Goal: Find contact information: Find contact information

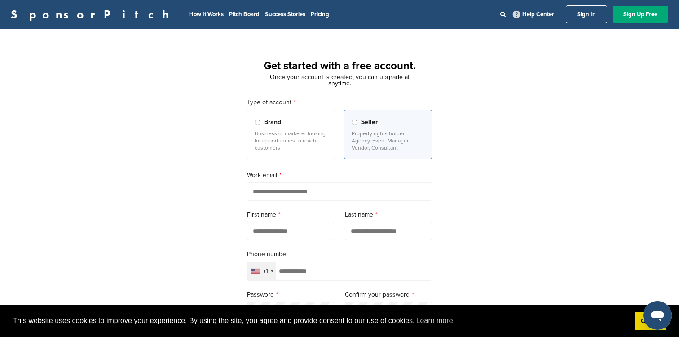
click at [464, 198] on div "Get started with a free account. Once your account is created, you can upgrade …" at bounding box center [339, 248] width 679 height 417
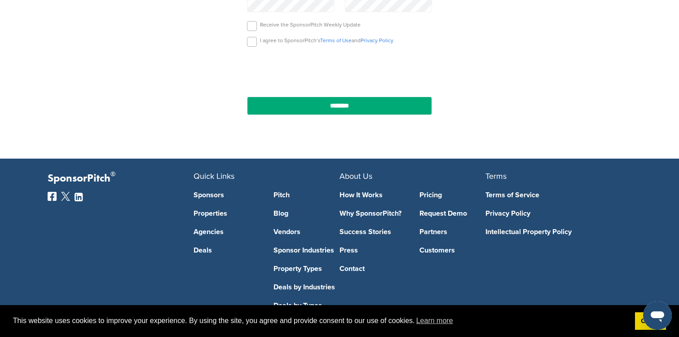
scroll to position [314, 0]
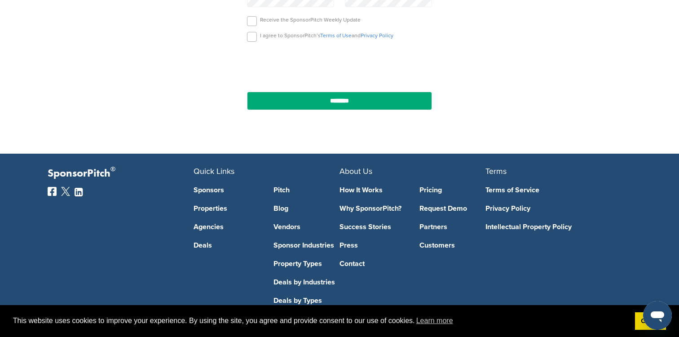
click at [365, 189] on link "How It Works" at bounding box center [372, 189] width 66 height 7
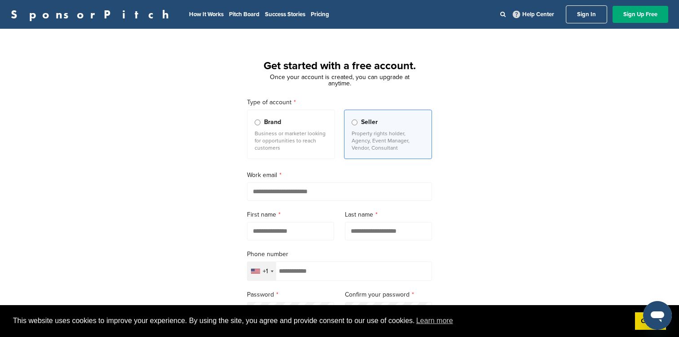
type input "**********"
click at [299, 232] on input "text" at bounding box center [290, 231] width 87 height 18
type input "*******"
type input "******"
type input "**********"
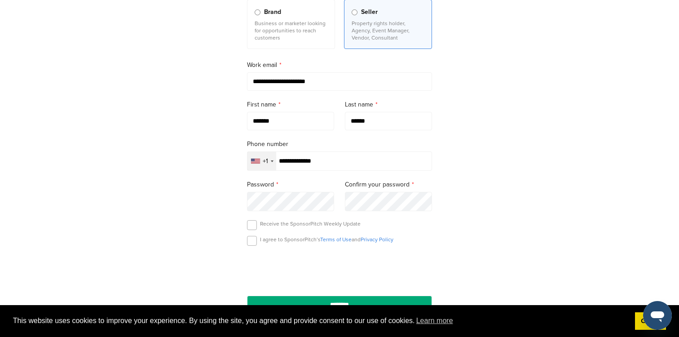
scroll to position [128, 0]
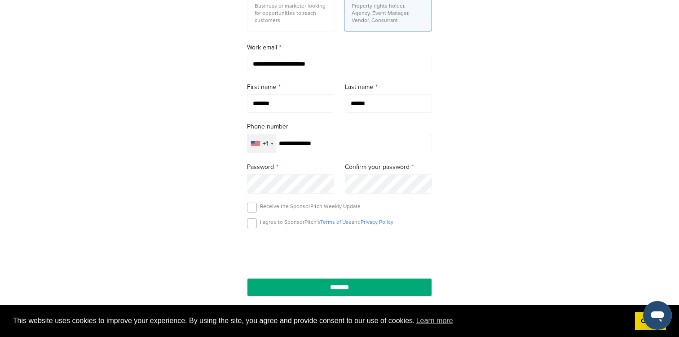
click at [270, 237] on div at bounding box center [339, 251] width 185 height 35
click at [253, 211] on label at bounding box center [252, 207] width 10 height 10
click at [250, 229] on div "I agree to SponsorPitch’s Terms of Use and Privacy Policy" at bounding box center [339, 224] width 185 height 13
click at [252, 225] on label at bounding box center [252, 223] width 10 height 10
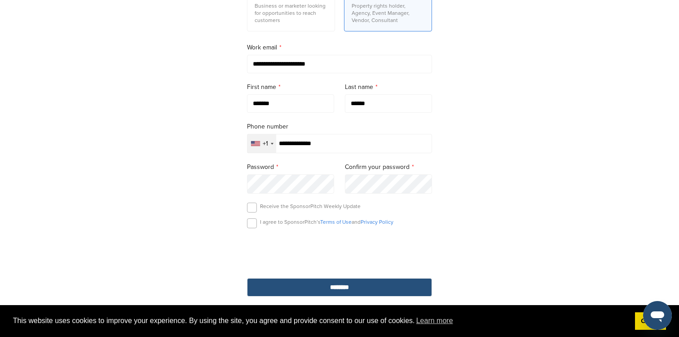
click at [328, 288] on input "********" at bounding box center [339, 287] width 185 height 18
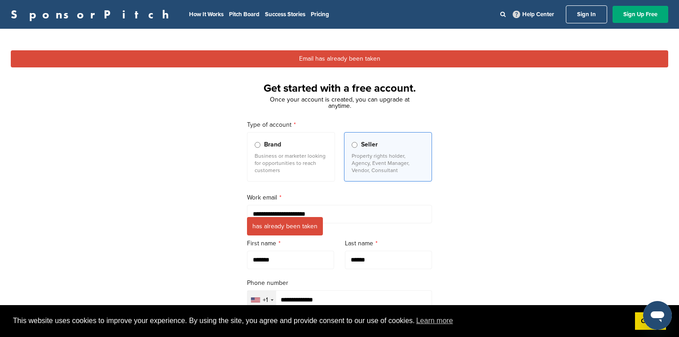
click at [337, 215] on input "**********" at bounding box center [339, 214] width 185 height 18
click at [327, 211] on input "**********" at bounding box center [339, 214] width 185 height 18
drag, startPoint x: 329, startPoint y: 213, endPoint x: 209, endPoint y: 213, distance: 119.4
click at [210, 213] on div "**********" at bounding box center [339, 263] width 679 height 446
type input "**********"
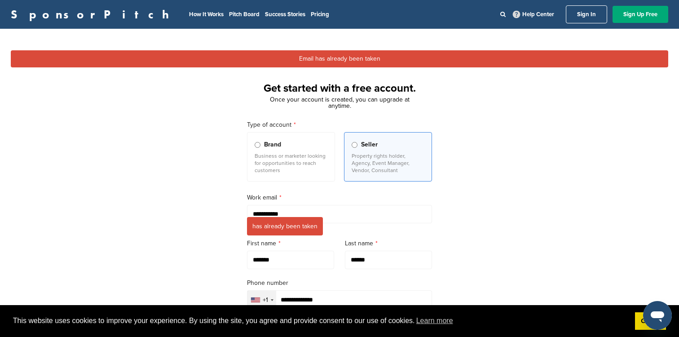
click at [577, 15] on link "Sign In" at bounding box center [586, 14] width 41 height 18
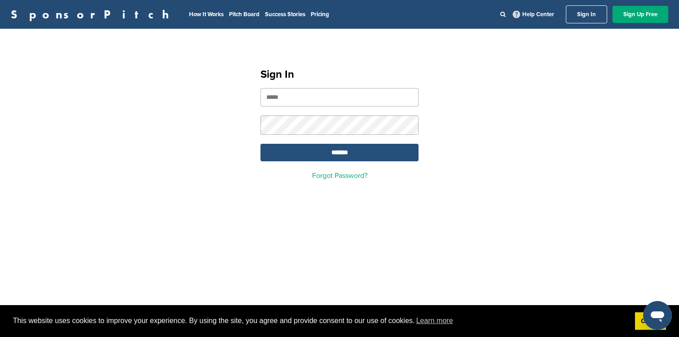
type input "**********"
click at [341, 150] on input "*******" at bounding box center [339, 153] width 158 height 18
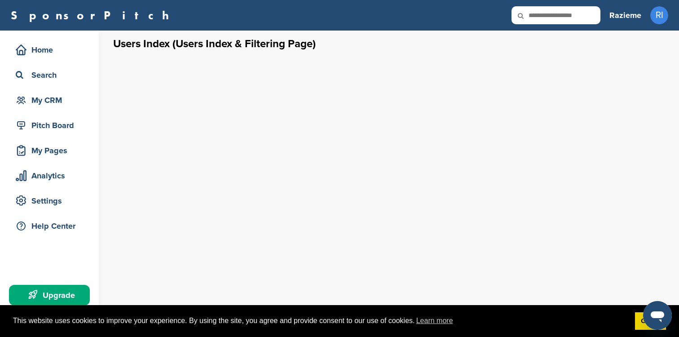
click at [92, 59] on div "Home Search My CRM Pitch Board My Pages Analytics Settings Help Center Upgrade" at bounding box center [49, 175] width 99 height 288
click at [44, 82] on div "Search" at bounding box center [51, 75] width 76 height 16
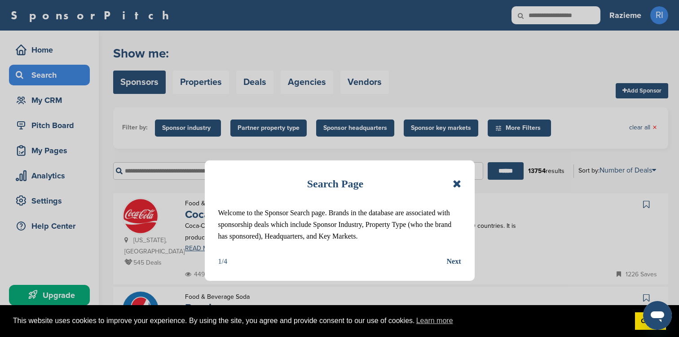
click at [454, 183] on icon at bounding box center [457, 183] width 9 height 11
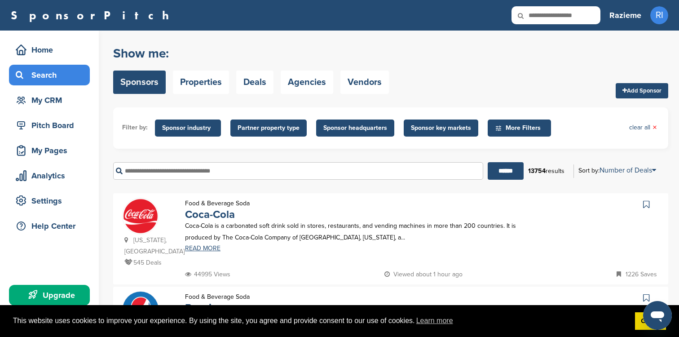
click at [177, 169] on input "text" at bounding box center [298, 171] width 370 height 18
type input "********"
click at [488, 162] on input "******" at bounding box center [506, 171] width 36 height 18
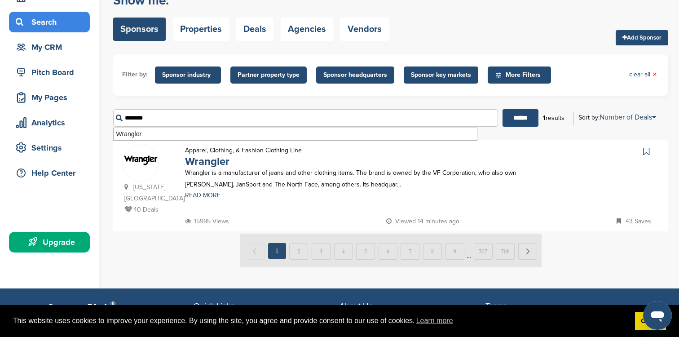
scroll to position [66, 0]
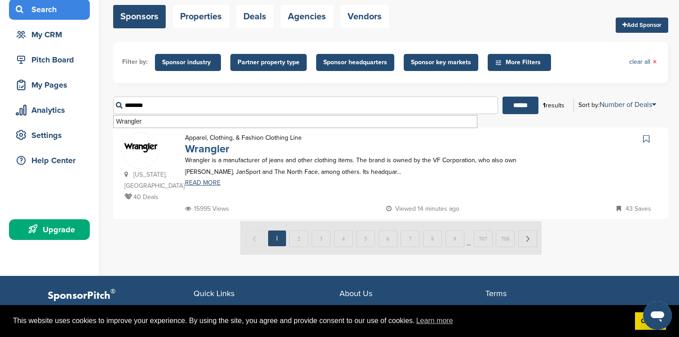
click at [211, 150] on link "Wrangler" at bounding box center [207, 148] width 44 height 13
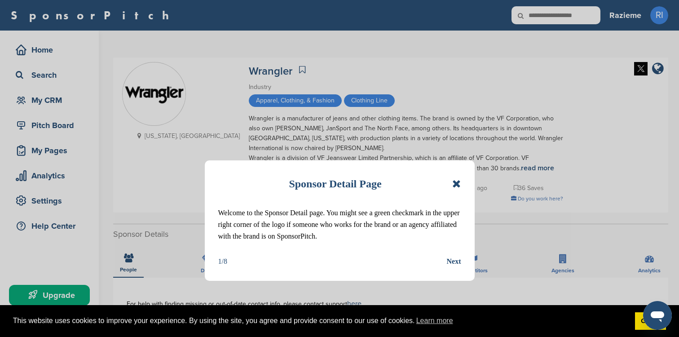
click at [457, 181] on icon at bounding box center [456, 183] width 9 height 11
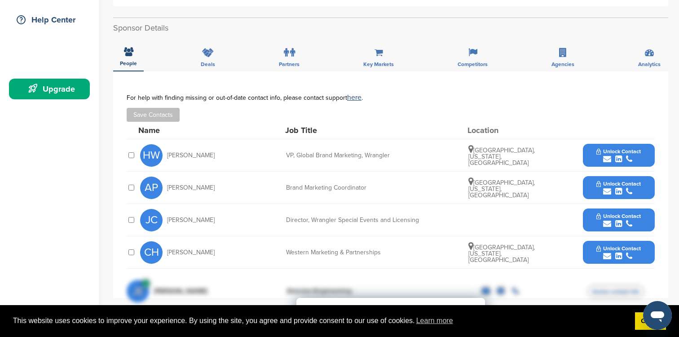
scroll to position [206, 0]
click at [621, 151] on span "Unlock Contact" at bounding box center [618, 152] width 44 height 6
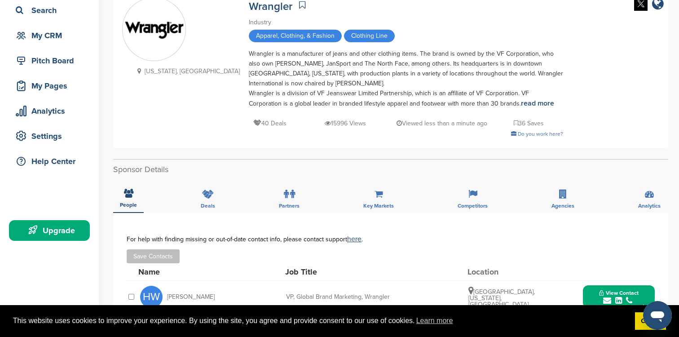
scroll to position [79, 0]
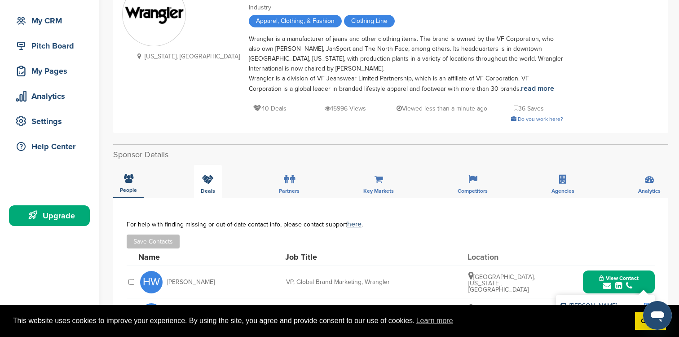
click at [211, 183] on icon at bounding box center [208, 179] width 12 height 9
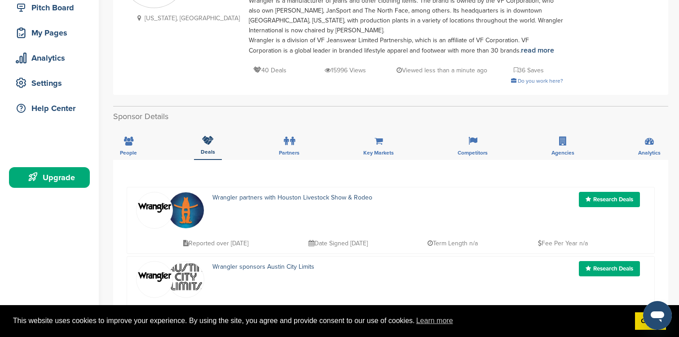
scroll to position [120, 0]
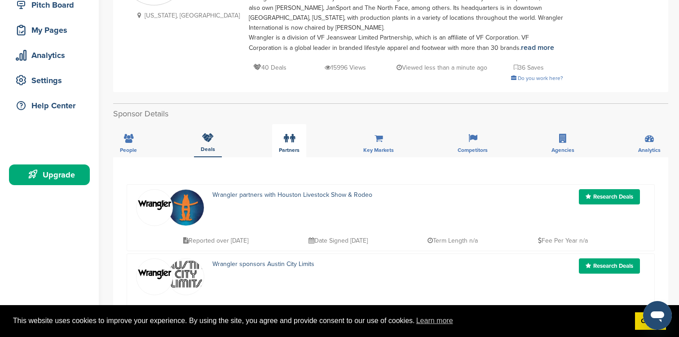
click at [286, 150] on span "Partners" at bounding box center [289, 149] width 21 height 5
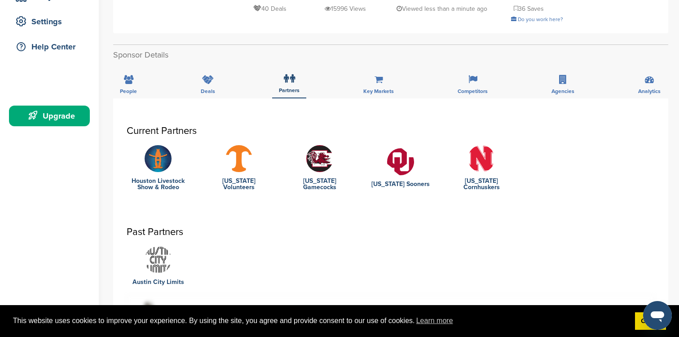
scroll to position [0, 0]
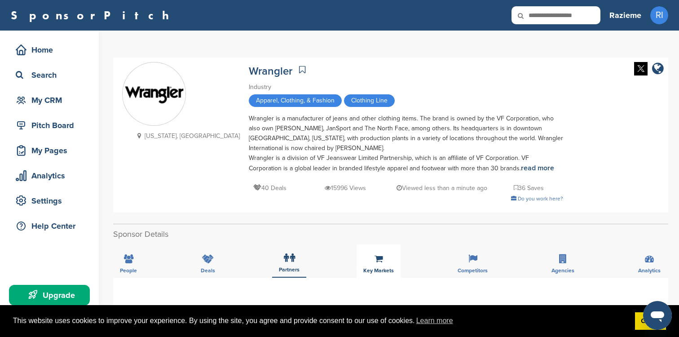
click at [368, 261] on div "Key Markets" at bounding box center [379, 260] width 44 height 33
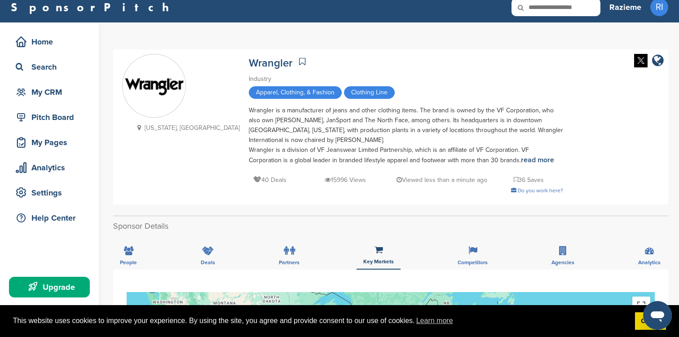
scroll to position [21, 0]
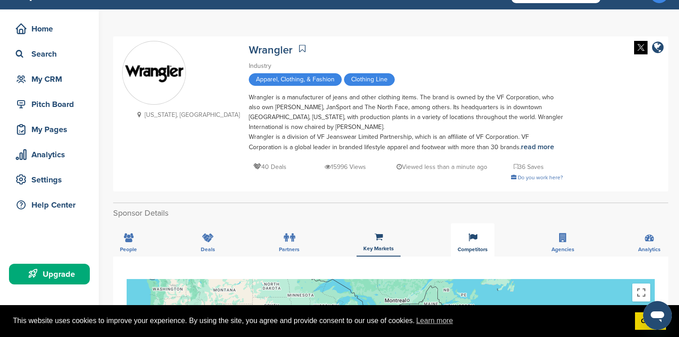
click at [458, 241] on div "Competitors" at bounding box center [473, 239] width 44 height 33
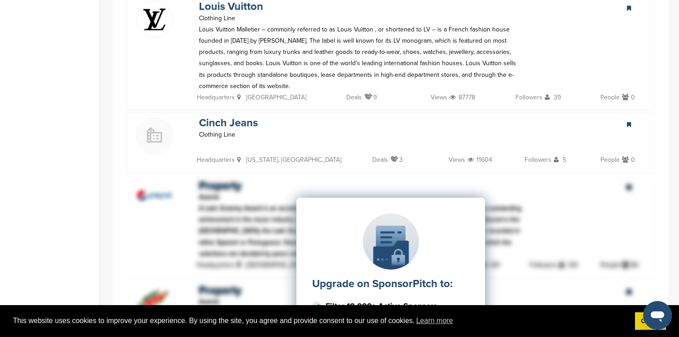
scroll to position [594, 0]
click at [212, 115] on link "Cinch Jeans" at bounding box center [228, 121] width 59 height 13
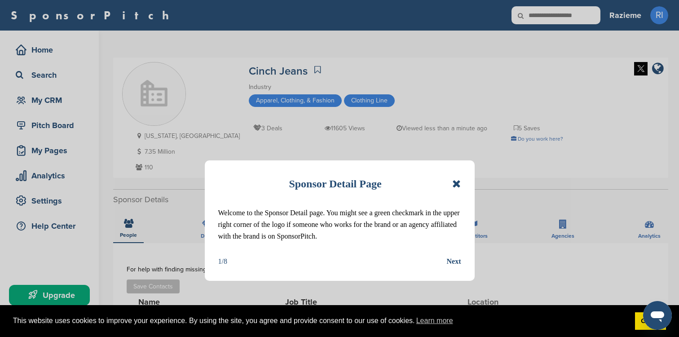
click at [455, 181] on icon at bounding box center [456, 183] width 9 height 11
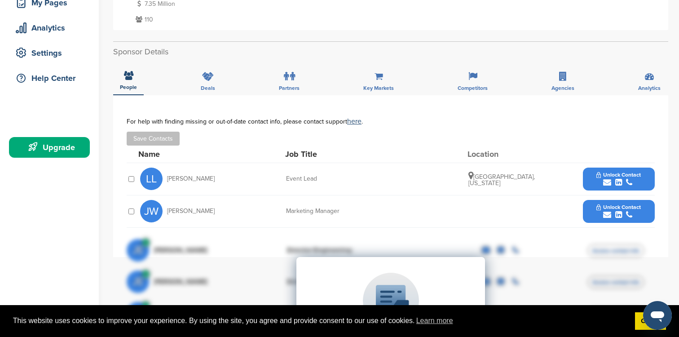
scroll to position [150, 0]
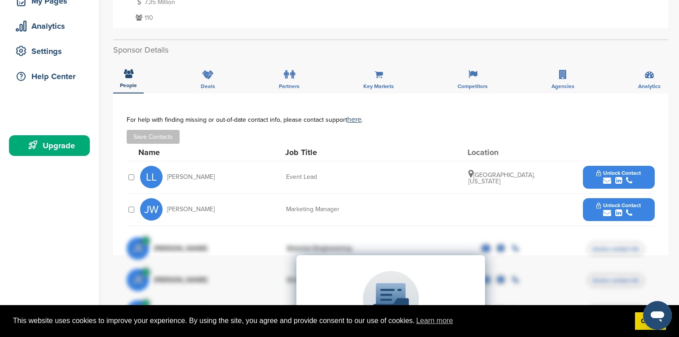
click at [607, 172] on span "Unlock Contact" at bounding box center [618, 173] width 44 height 6
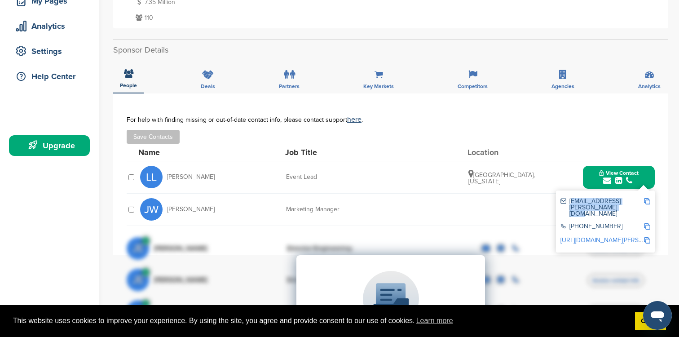
drag, startPoint x: 619, startPoint y: 206, endPoint x: 568, endPoint y: 202, distance: 50.8
click at [568, 202] on div "llowry@miller-international.com" at bounding box center [601, 207] width 83 height 19
click at [647, 199] on img at bounding box center [647, 201] width 6 height 6
copy div "llowry@miller-international.com"
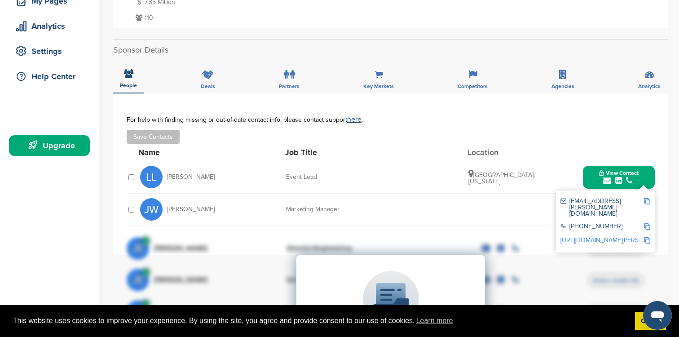
click at [594, 236] on link "http://www.linkedin.com/in/laci-lowry-289ab417a" at bounding box center [615, 240] width 110 height 8
click at [489, 207] on div "JW Jessica Wahlert Marketing Manager Unlock Contact" at bounding box center [397, 210] width 515 height 32
click at [307, 214] on div "JW Jessica Wahlert Marketing Manager Unlock Contact" at bounding box center [397, 210] width 515 height 32
click at [648, 146] on div "Name Job Title Location" at bounding box center [396, 152] width 516 height 17
click at [523, 186] on div "LL Laci Lowry Event Lead Weatherford, Texas View Contact llowry@miller-internat…" at bounding box center [397, 177] width 515 height 32
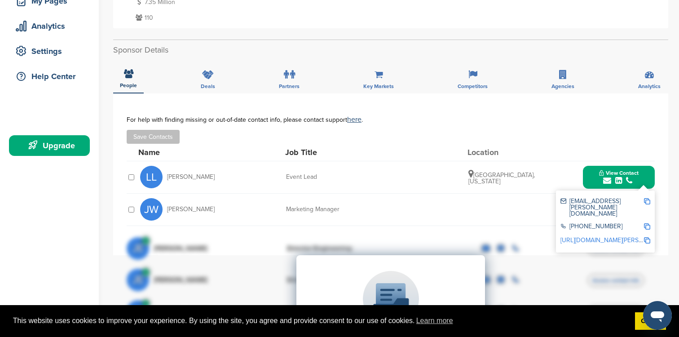
click at [594, 203] on div "llowry@miller-international.com" at bounding box center [601, 207] width 83 height 19
click at [623, 198] on div "llowry@miller-international.com" at bounding box center [601, 207] width 83 height 19
click at [628, 180] on icon "submit" at bounding box center [629, 180] width 6 height 8
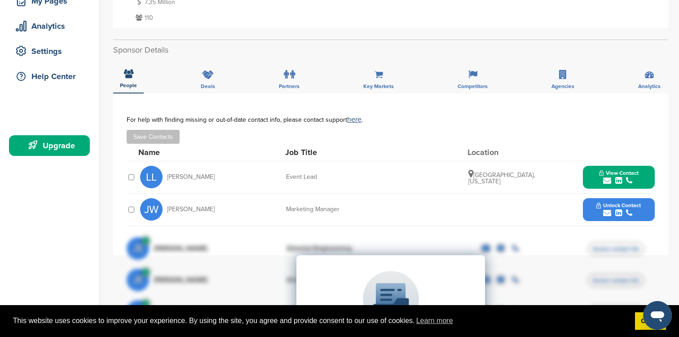
click at [621, 206] on span "Unlock Contact" at bounding box center [618, 205] width 44 height 6
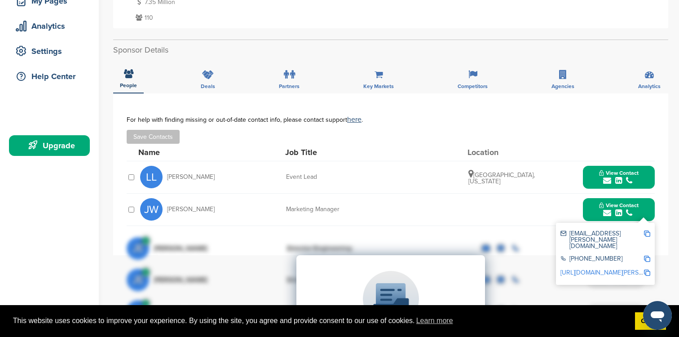
click at [646, 231] on img at bounding box center [647, 233] width 6 height 6
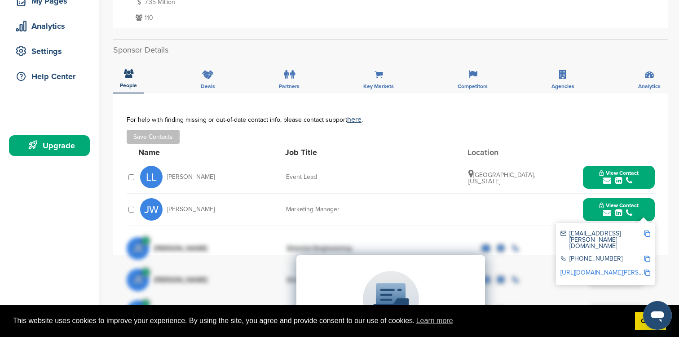
drag, startPoint x: 568, startPoint y: 266, endPoint x: 627, endPoint y: 264, distance: 59.3
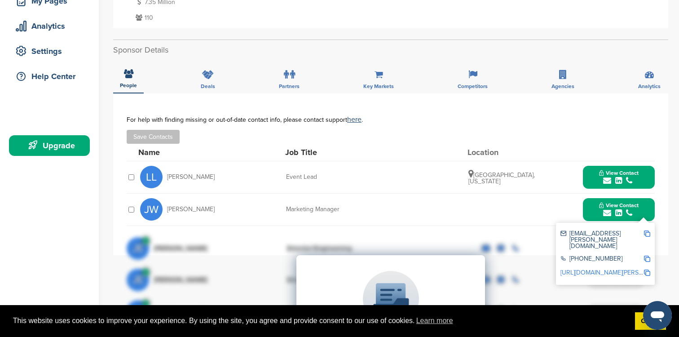
click at [510, 204] on div "JW Jessica Wahlert Marketing Manager View Contact jwahlert@miller-international…" at bounding box center [397, 210] width 515 height 32
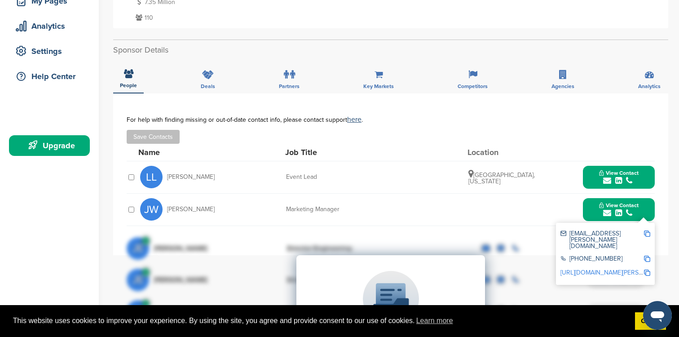
drag, startPoint x: 221, startPoint y: 211, endPoint x: 149, endPoint y: 211, distance: 72.7
click at [148, 211] on div "JW Jessica Wahlert" at bounding box center [189, 209] width 99 height 22
copy div "W Jessica Wahlert"
click at [534, 122] on div "For help with finding missing or out-of-date contact info, please contact suppo…" at bounding box center [391, 119] width 528 height 7
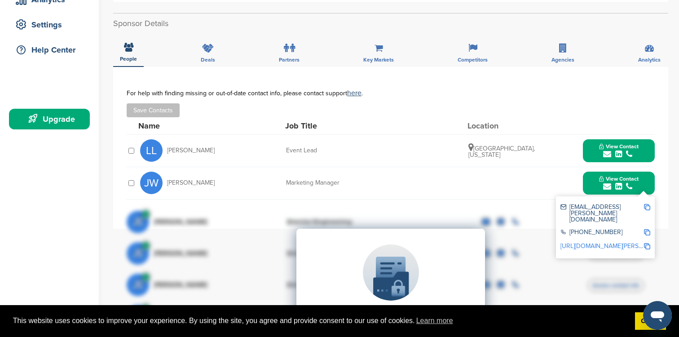
scroll to position [66, 0]
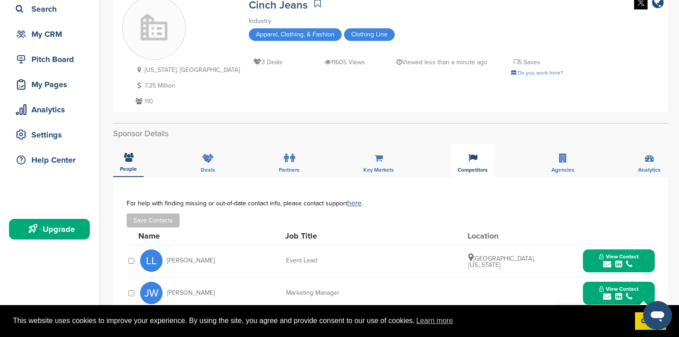
click at [473, 160] on icon at bounding box center [472, 158] width 9 height 9
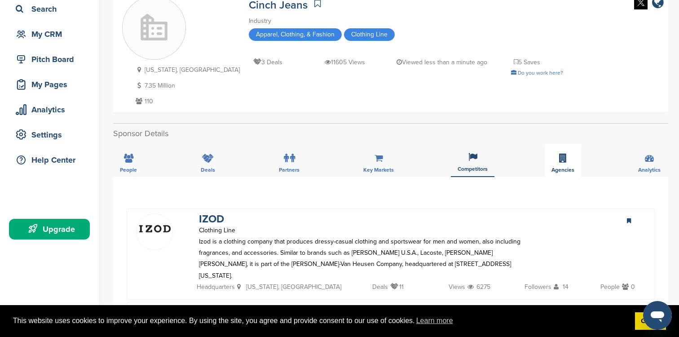
click at [569, 160] on div "Agencies" at bounding box center [563, 160] width 36 height 33
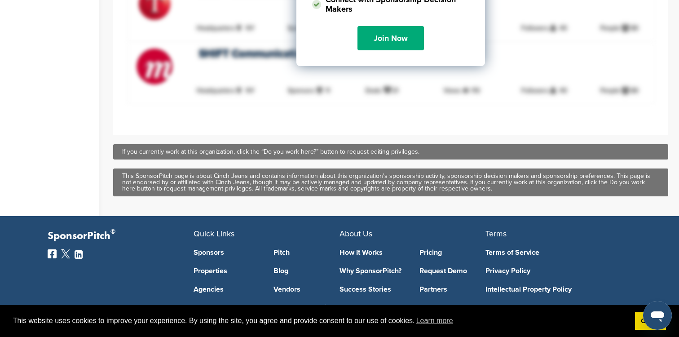
scroll to position [0, 0]
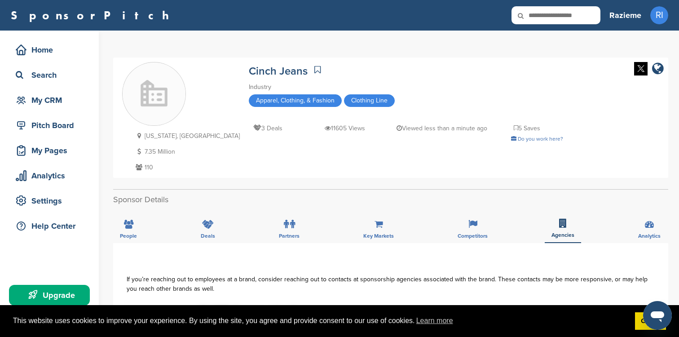
click at [270, 169] on div "Colorado, USA 7.35 Million 110 Cinch Jeans Industry Apparel, Clothing, & Fashio…" at bounding box center [390, 117] width 537 height 111
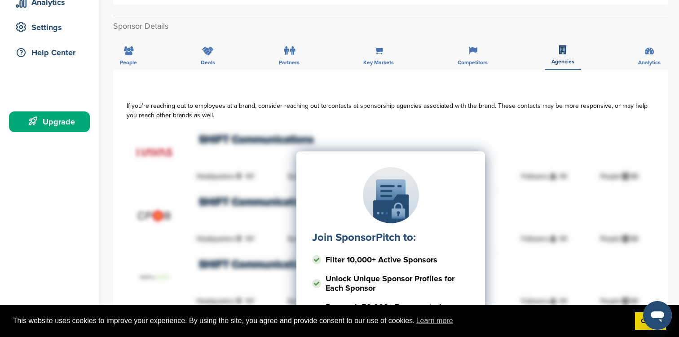
scroll to position [180, 0]
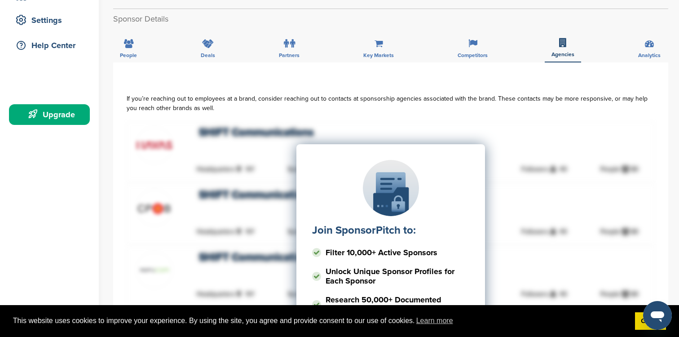
click at [306, 160] on div "Join SponsorPitch to: Filter 10,000+ Active Sponsors Unlock Unique Sponsor Prof…" at bounding box center [390, 269] width 189 height 250
click at [266, 159] on div "Join SponsorPitch to: Filter 10,000+ Active Sponsors Unlock Unique Sponsor Prof…" at bounding box center [391, 234] width 528 height 224
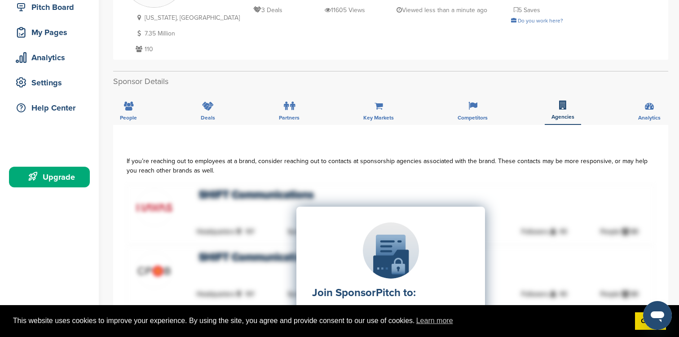
scroll to position [0, 0]
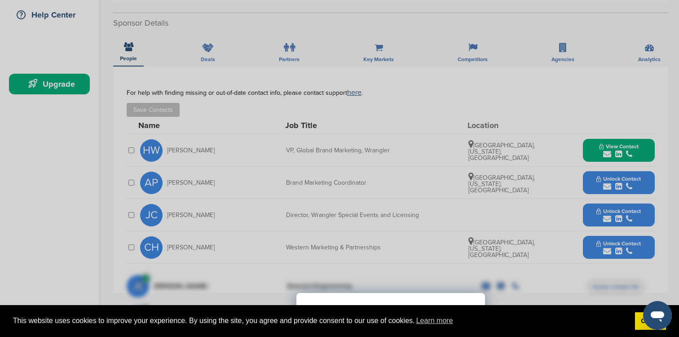
click at [390, 89] on div "Sponsor Detail Page Welcome to the Sponsor Detail page. You might see a green c…" at bounding box center [339, 168] width 679 height 337
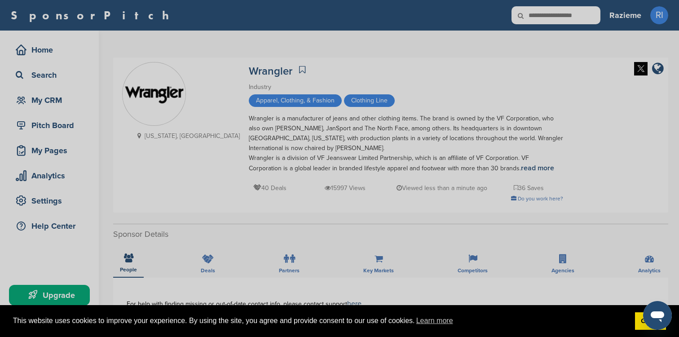
click at [511, 175] on div "Sponsor Detail Page Welcome to the Sponsor Detail page. You might see a green c…" at bounding box center [339, 168] width 679 height 337
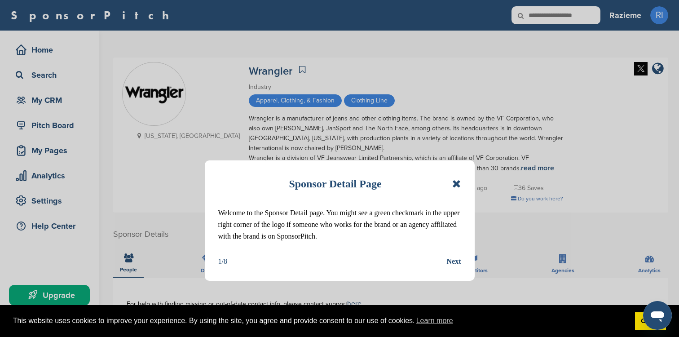
click at [455, 183] on icon at bounding box center [456, 183] width 9 height 11
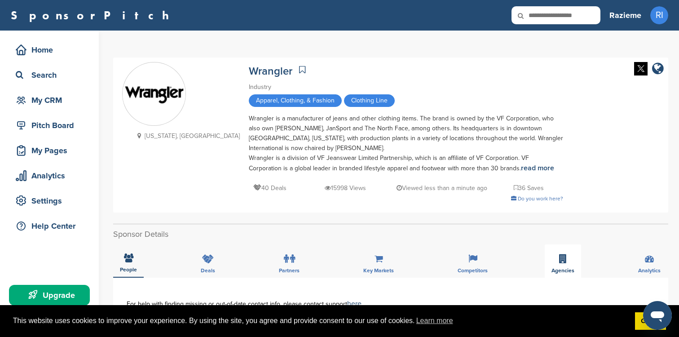
click at [563, 271] on span "Agencies" at bounding box center [562, 270] width 23 height 5
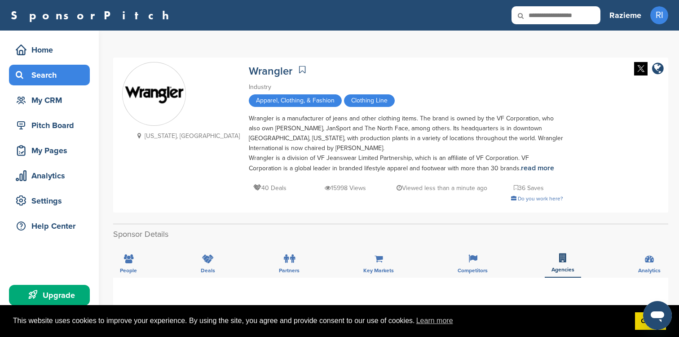
click at [37, 68] on div "Search" at bounding box center [51, 75] width 76 height 16
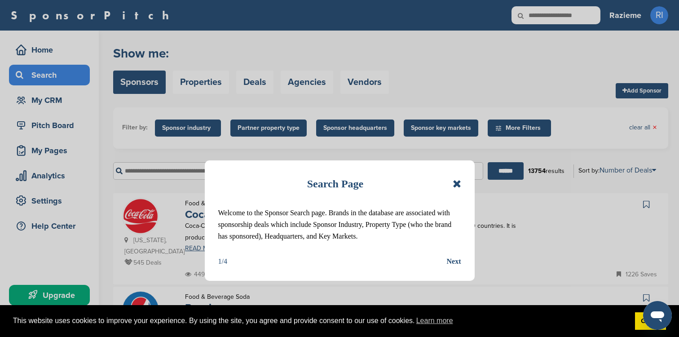
click at [454, 180] on icon at bounding box center [457, 183] width 9 height 11
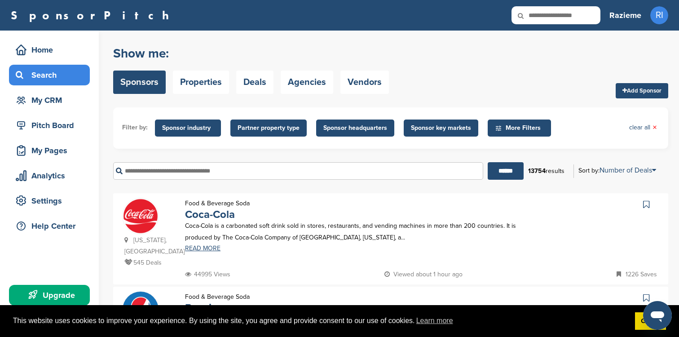
click at [229, 176] on input "text" at bounding box center [298, 171] width 370 height 18
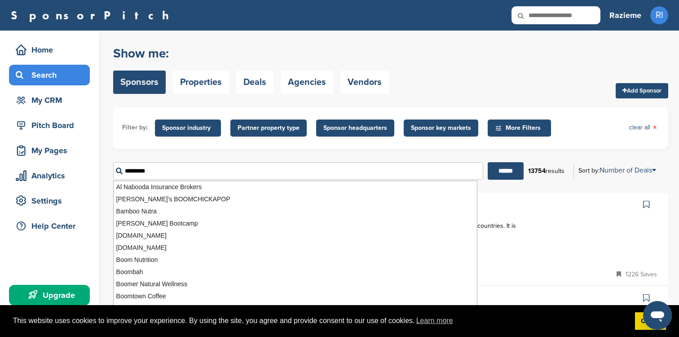
type input "*********"
click at [488, 162] on input "******" at bounding box center [506, 171] width 36 height 18
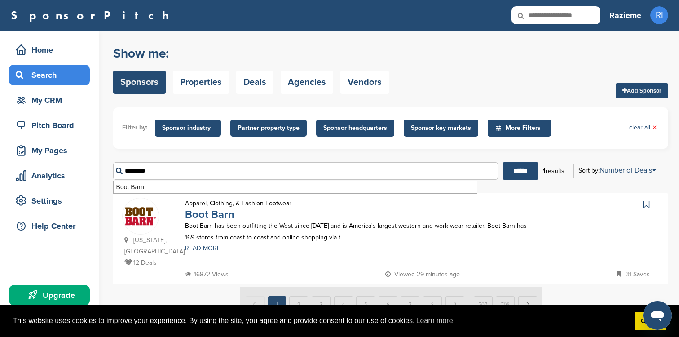
click at [220, 215] on link "Boot Barn" at bounding box center [209, 214] width 49 height 13
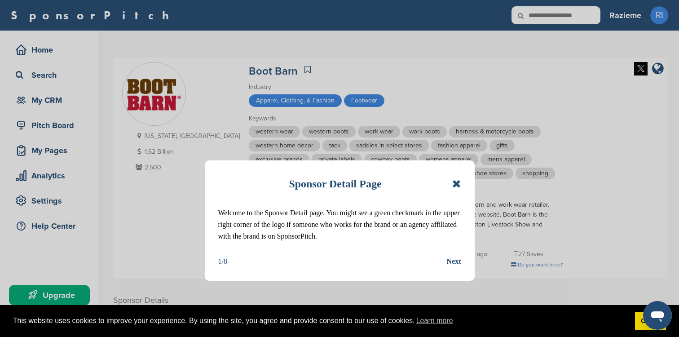
click at [457, 182] on icon at bounding box center [456, 183] width 9 height 11
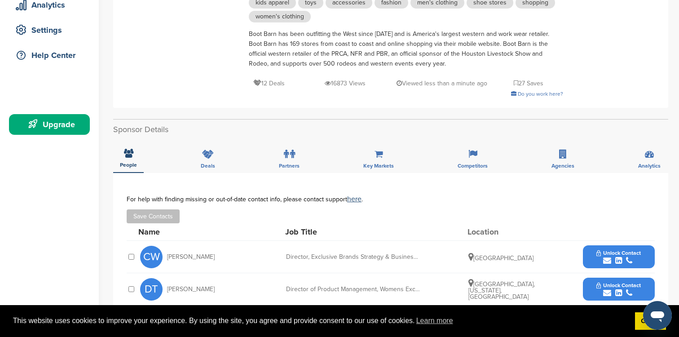
scroll to position [175, 0]
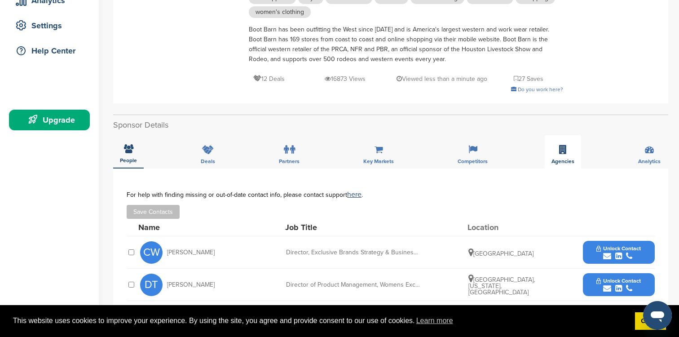
click at [560, 150] on icon at bounding box center [563, 149] width 8 height 9
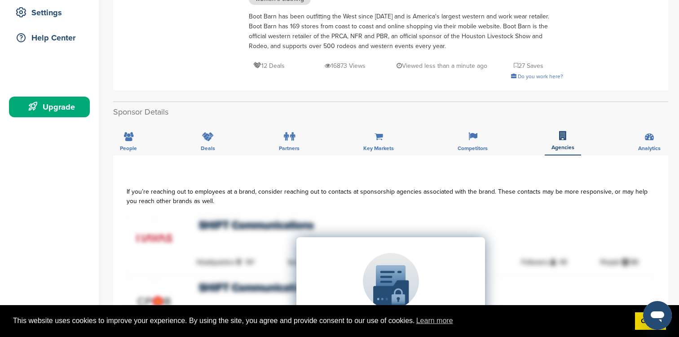
scroll to position [165, 0]
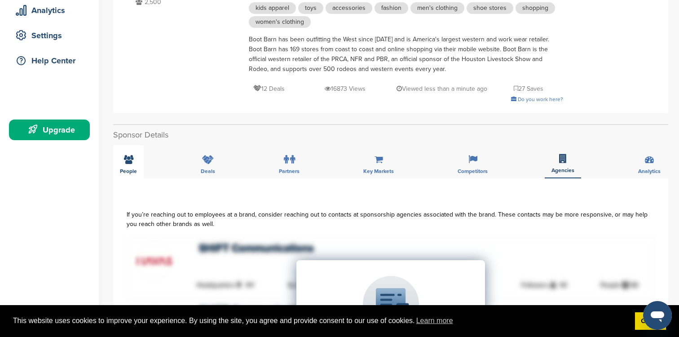
click at [124, 168] on span "People" at bounding box center [128, 170] width 17 height 5
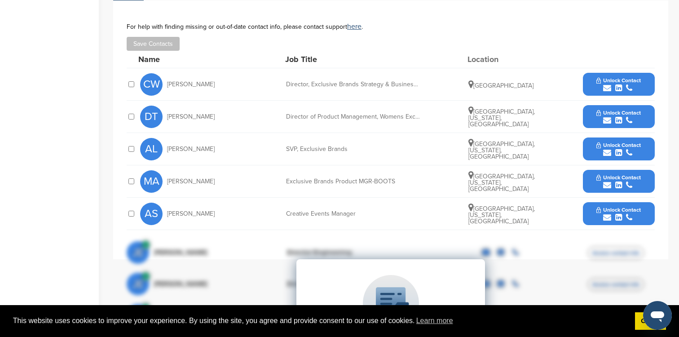
scroll to position [344, 0]
